Goal: Transaction & Acquisition: Book appointment/travel/reservation

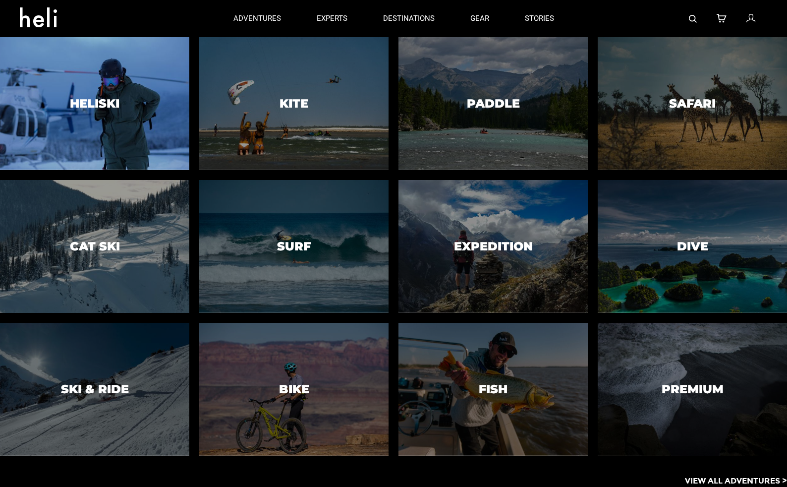
click at [71, 103] on h3 "Heliski" at bounding box center [95, 103] width 50 height 13
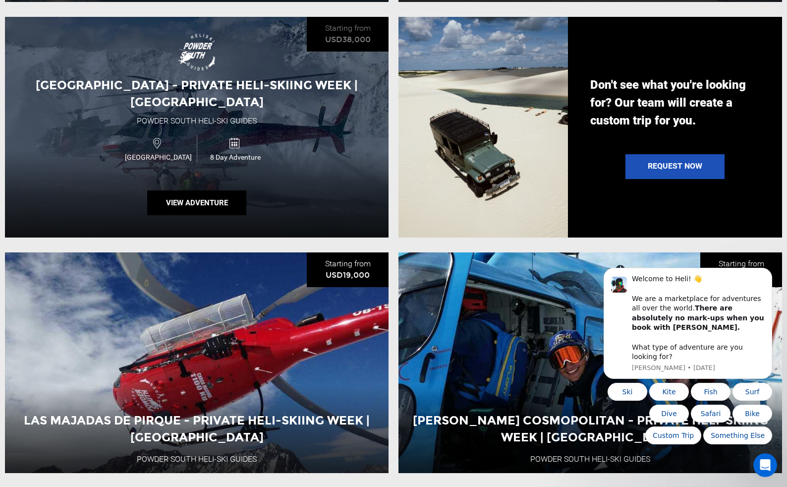
scroll to position [1211, 0]
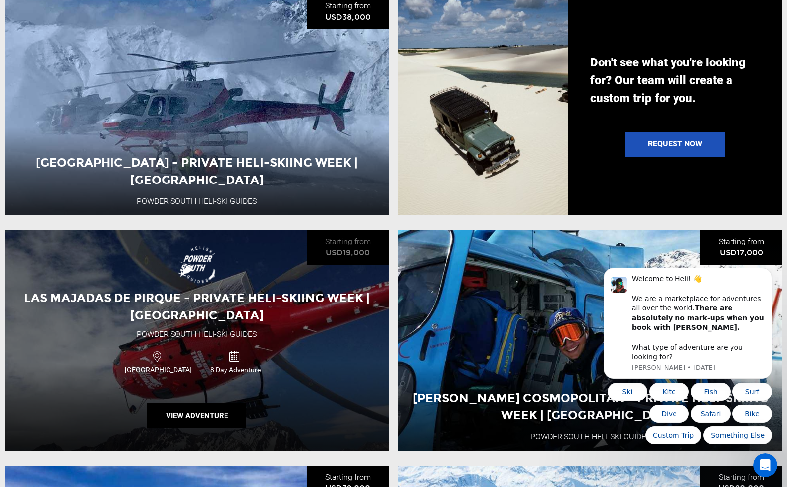
click at [270, 355] on div "8 Day Adventure" at bounding box center [235, 362] width 77 height 26
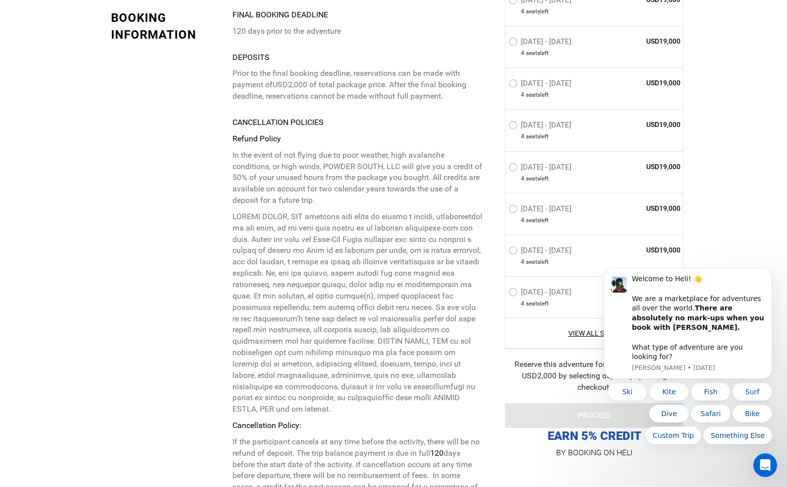
scroll to position [3133, 0]
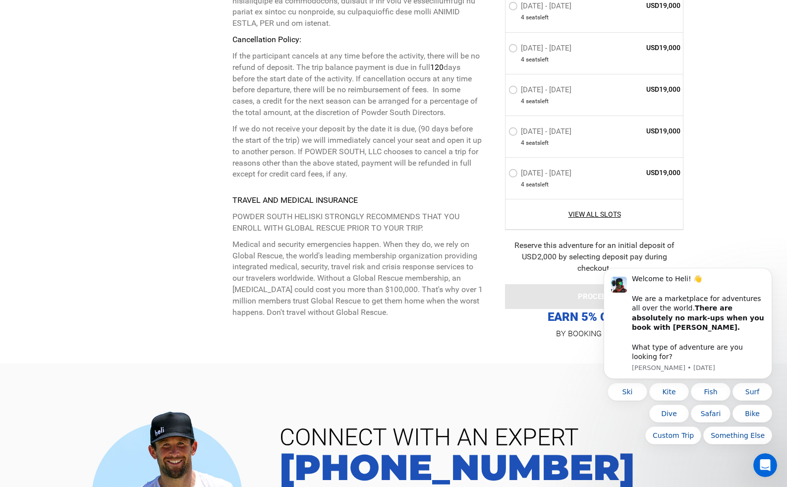
click at [385, 239] on p "Medical and security emergencies happen. When they do, we rely on Global Rescue…" at bounding box center [358, 278] width 250 height 79
click at [393, 239] on p "Medical and security emergencies happen. When they do, we rely on Global Rescue…" at bounding box center [358, 278] width 250 height 79
click at [282, 239] on p "Medical and security emergencies happen. When they do, we rely on Global Rescue…" at bounding box center [358, 278] width 250 height 79
click at [265, 239] on p "Medical and security emergencies happen. When they do, we rely on Global Rescue…" at bounding box center [358, 278] width 250 height 79
click at [385, 239] on p "Medical and security emergencies happen. When they do, we rely on Global Rescue…" at bounding box center [358, 278] width 250 height 79
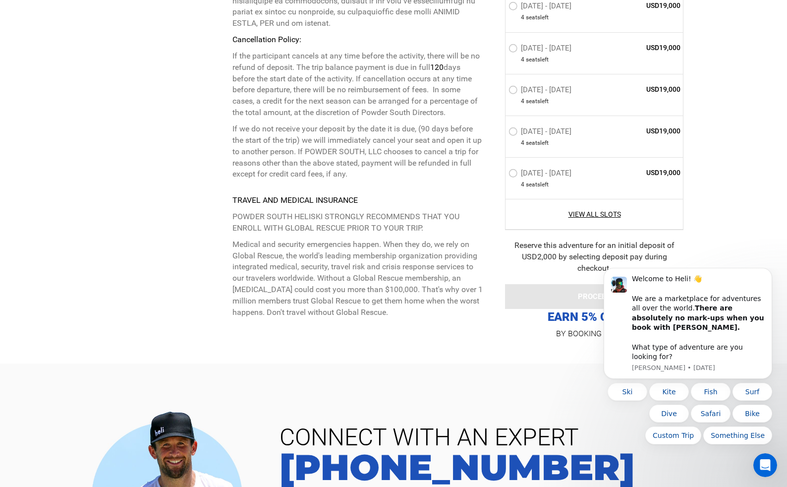
click at [351, 195] on strong "TRAVEL AND MEDICAL INSURANCE" at bounding box center [295, 199] width 125 height 9
click at [290, 211] on p "POWDER SOUTH HELISKI STRONGLY RECOMMENDS THAT YOU ENROLL WITH GLOBAL RESCUE PRI…" at bounding box center [358, 222] width 250 height 23
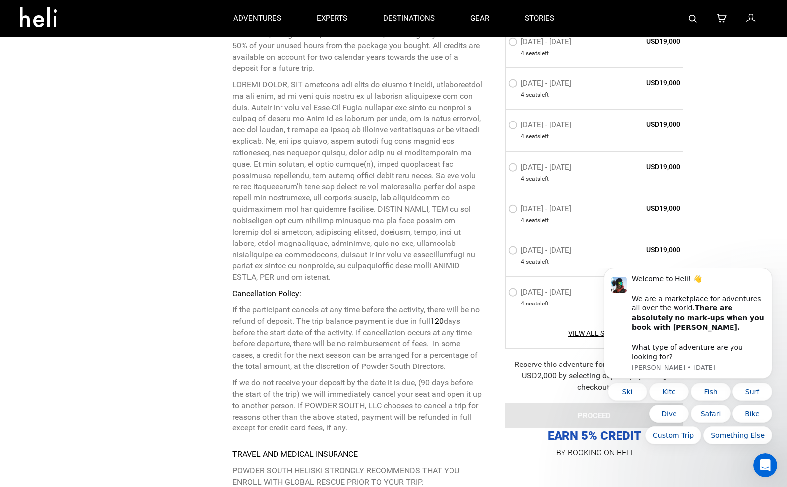
scroll to position [2879, 0]
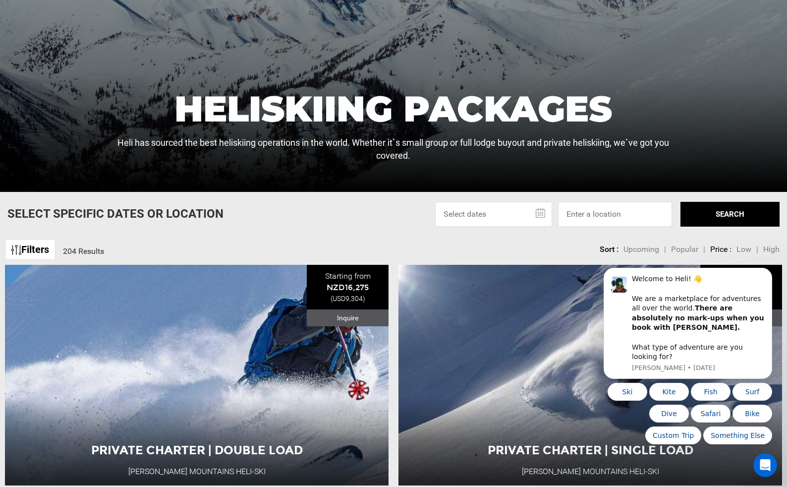
scroll to position [458, 0]
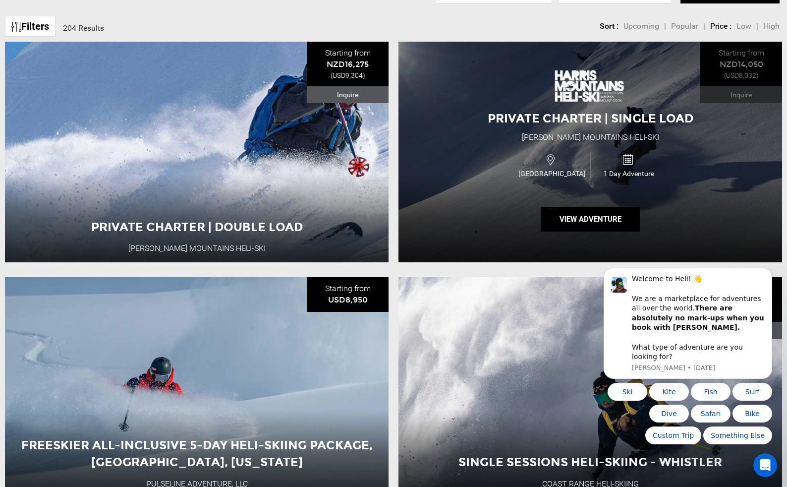
click at [458, 165] on div "Private Charter | Single Load [PERSON_NAME][GEOGRAPHIC_DATA] Heli-Ski [GEOGRAPH…" at bounding box center [591, 152] width 384 height 221
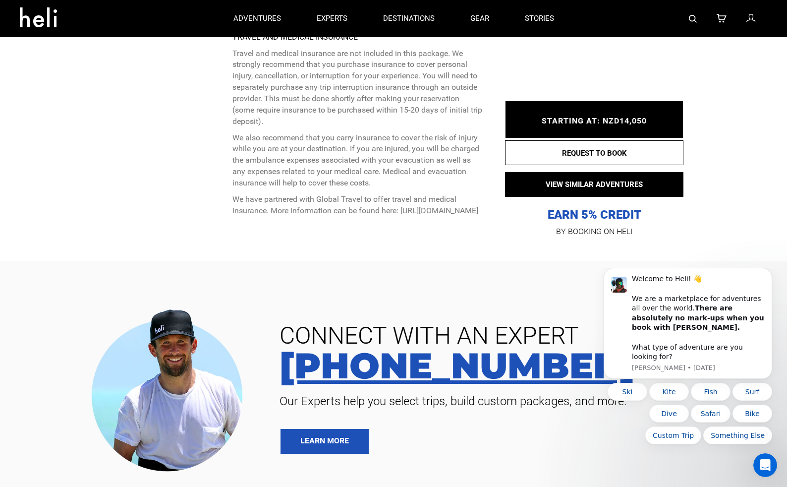
scroll to position [2494, 0]
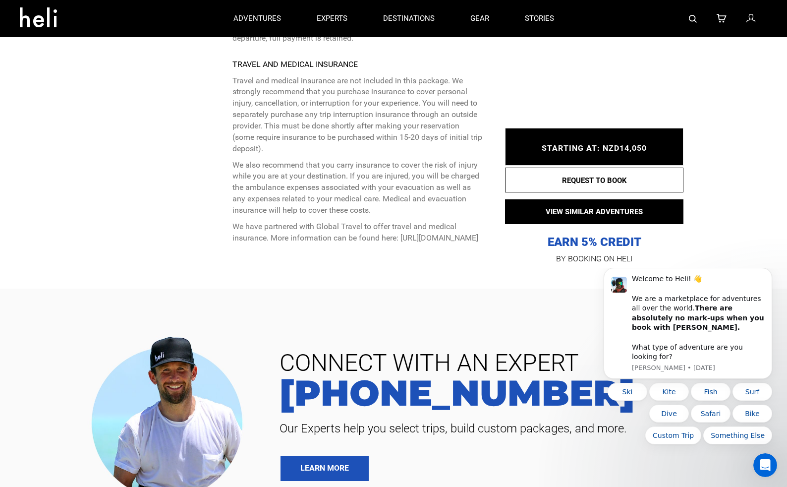
click at [342, 221] on p "We have partnered with Global Travel to offer travel and medical insurance. Mor…" at bounding box center [358, 232] width 250 height 23
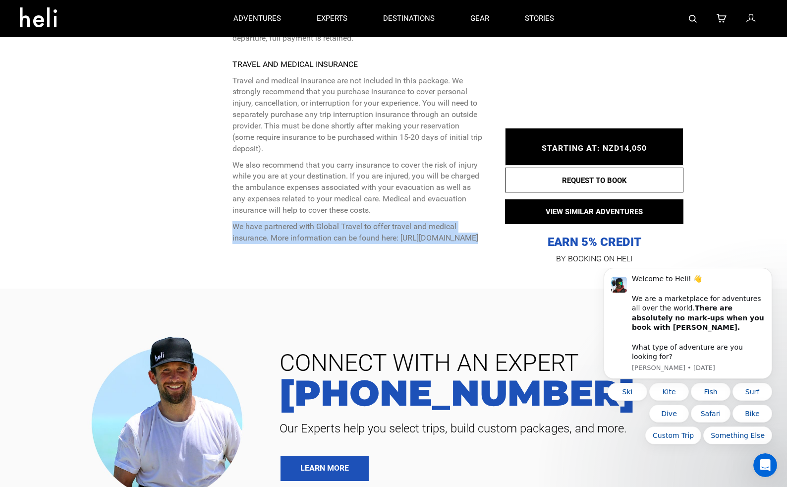
click at [342, 221] on p "We have partnered with Global Travel to offer travel and medical insurance. Mor…" at bounding box center [358, 232] width 250 height 23
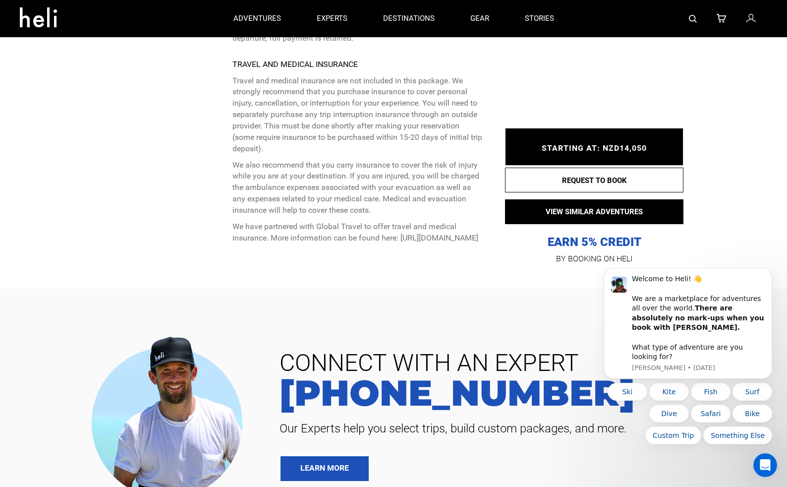
copy p "[URL][DOMAIN_NAME]"
drag, startPoint x: 377, startPoint y: 203, endPoint x: 231, endPoint y: 208, distance: 146.4
click at [231, 208] on div "BOOKING INFORMATION Final booking deadline 12 days prior to the adventure Depos…" at bounding box center [297, 48] width 387 height 449
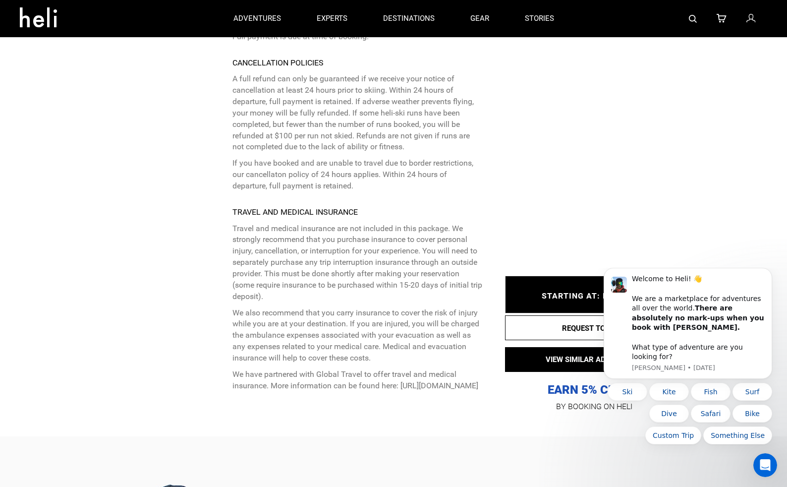
scroll to position [2285, 0]
